Goal: Transaction & Acquisition: Subscribe to service/newsletter

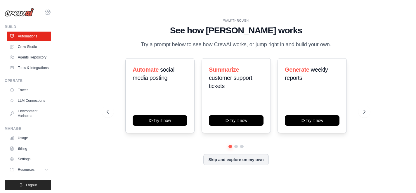
click at [48, 12] on icon at bounding box center [48, 12] width 2 height 2
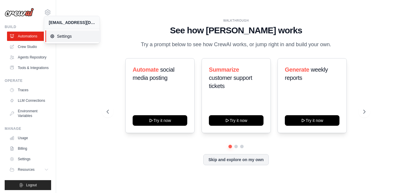
click at [61, 36] on span "Settings" at bounding box center [73, 36] width 46 height 6
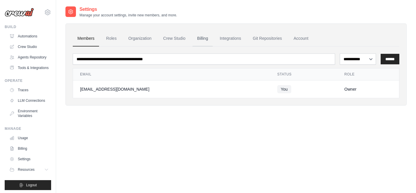
click at [213, 38] on link "Billing" at bounding box center [203, 39] width 20 height 16
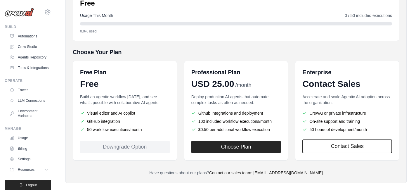
scroll to position [91, 0]
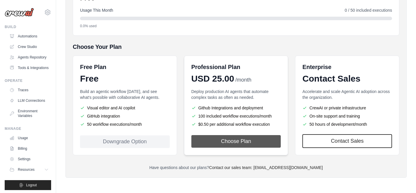
click at [225, 143] on button "Choose Plan" at bounding box center [237, 141] width 90 height 13
